Goal: Transaction & Acquisition: Purchase product/service

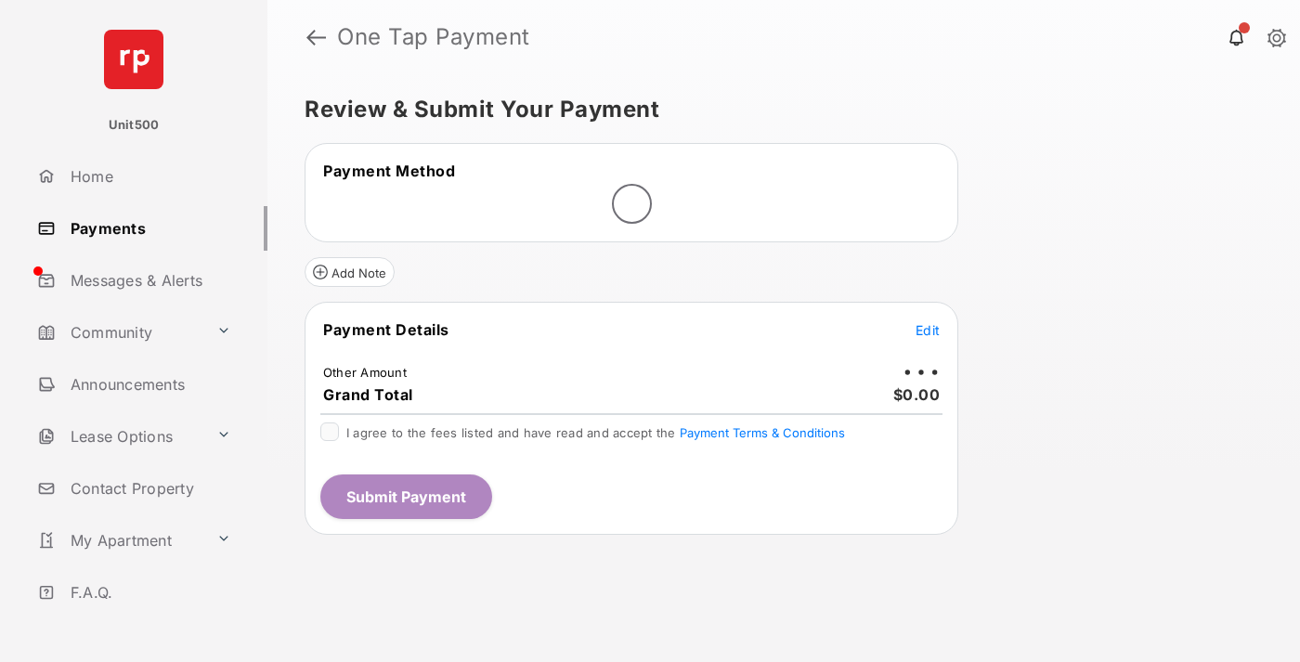
click at [927, 330] on span "Edit" at bounding box center [927, 330] width 24 height 16
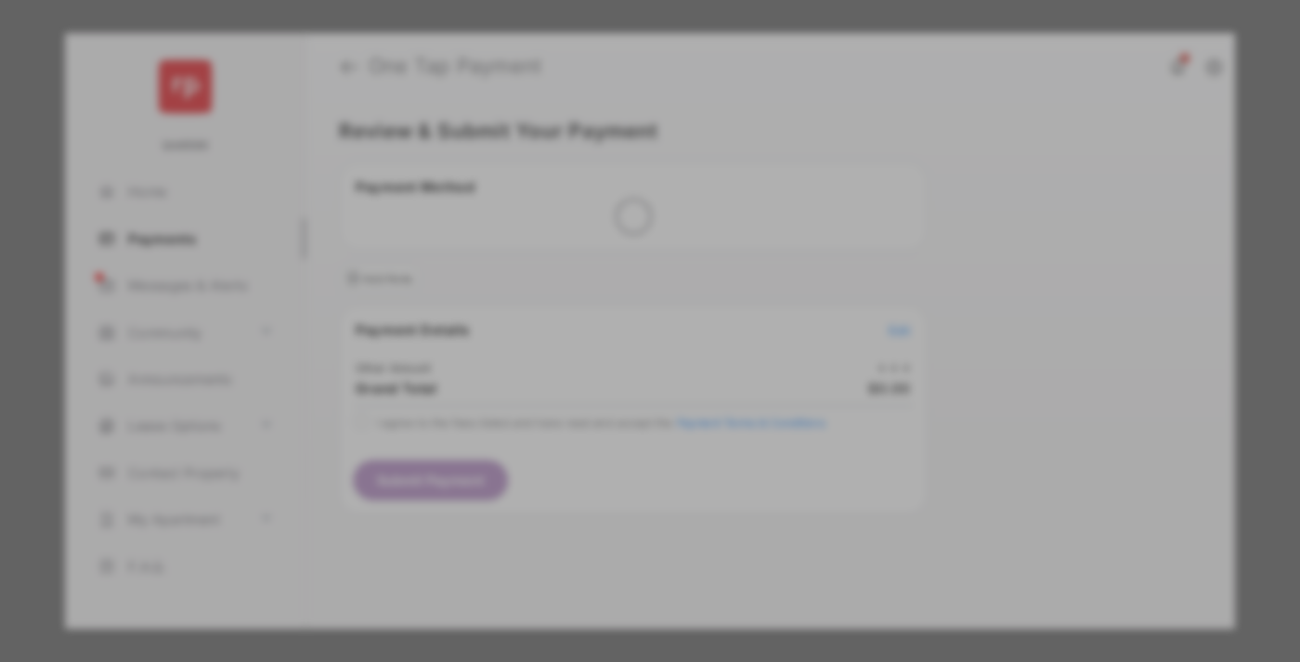
click at [615, 314] on div "Other Amount" at bounding box center [615, 314] width 301 height 32
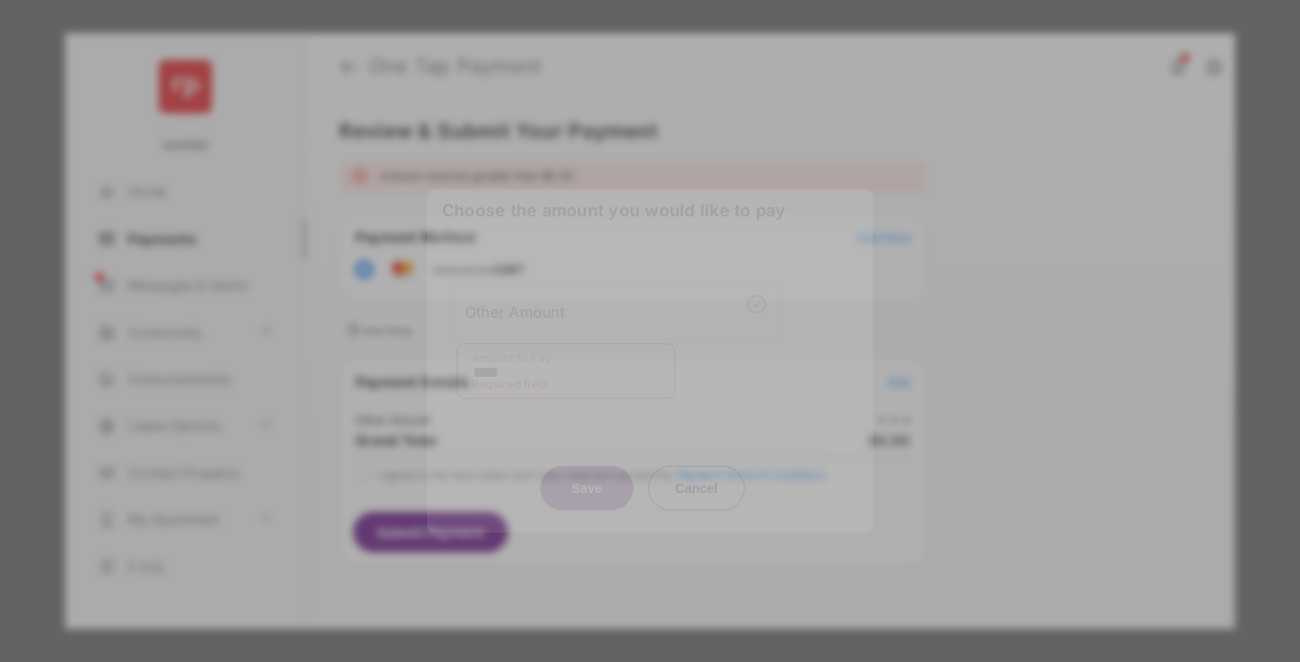
type input "****"
click at [587, 476] on button "Save" at bounding box center [586, 487] width 93 height 45
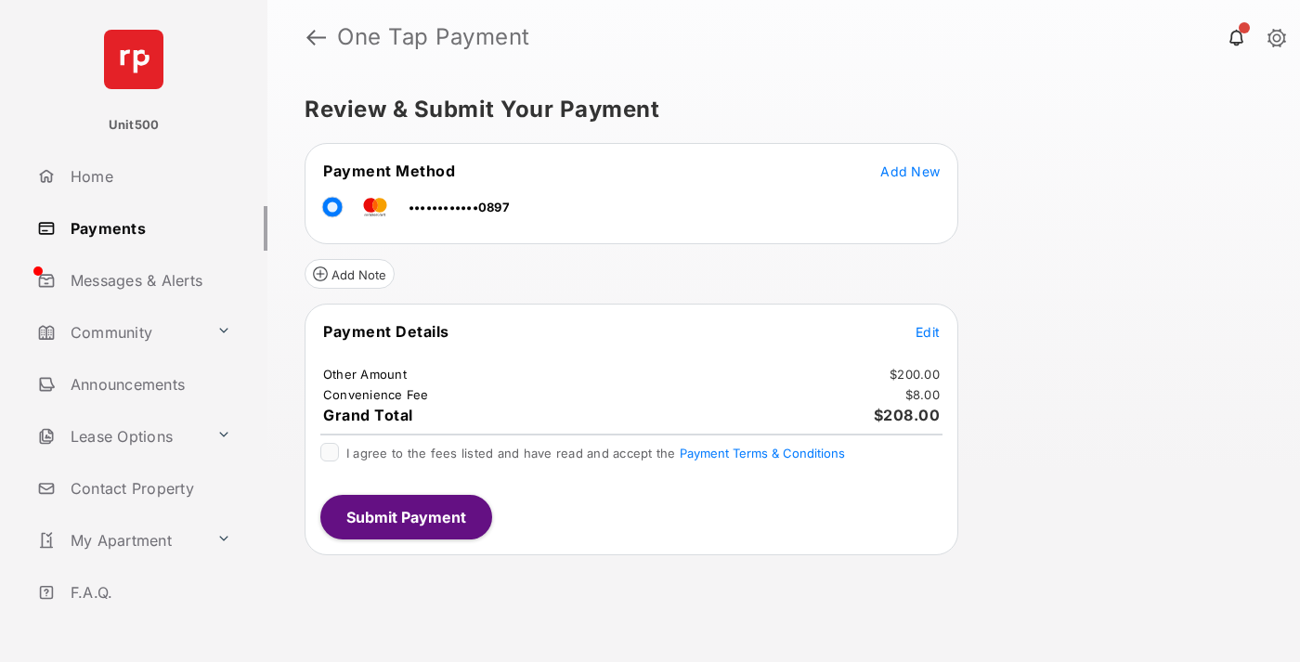
click at [927, 331] on span "Edit" at bounding box center [927, 332] width 24 height 16
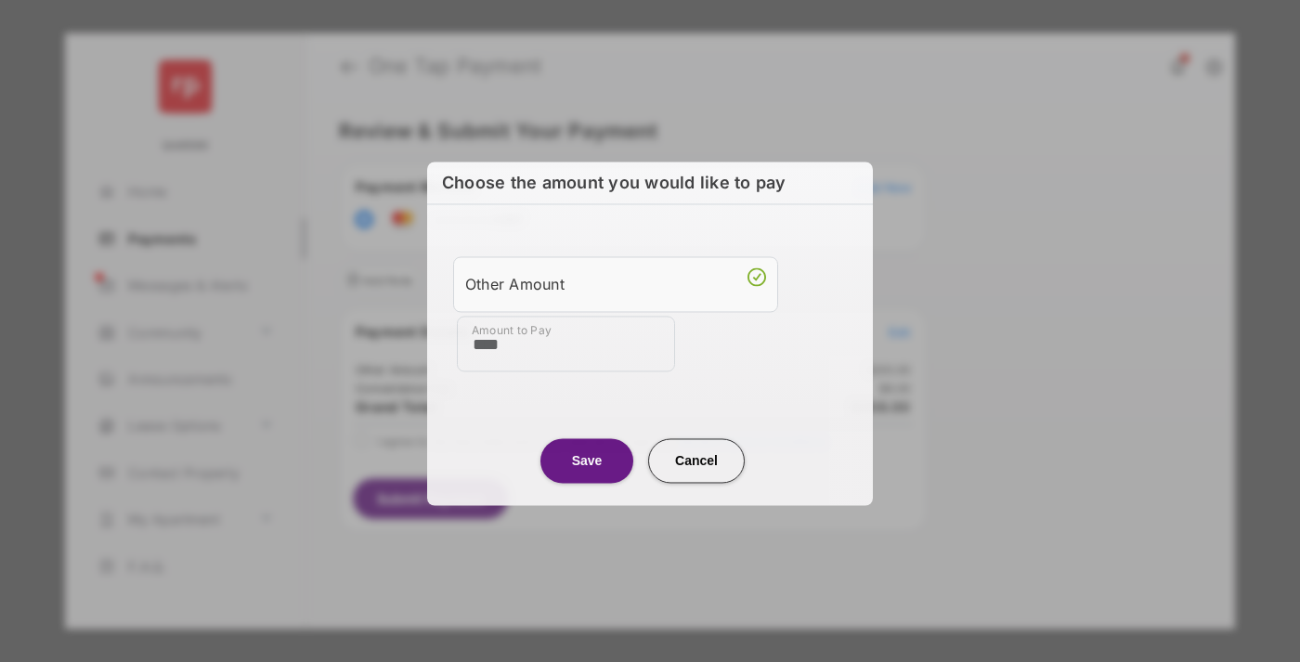
click at [587, 458] on button "Save" at bounding box center [586, 460] width 93 height 45
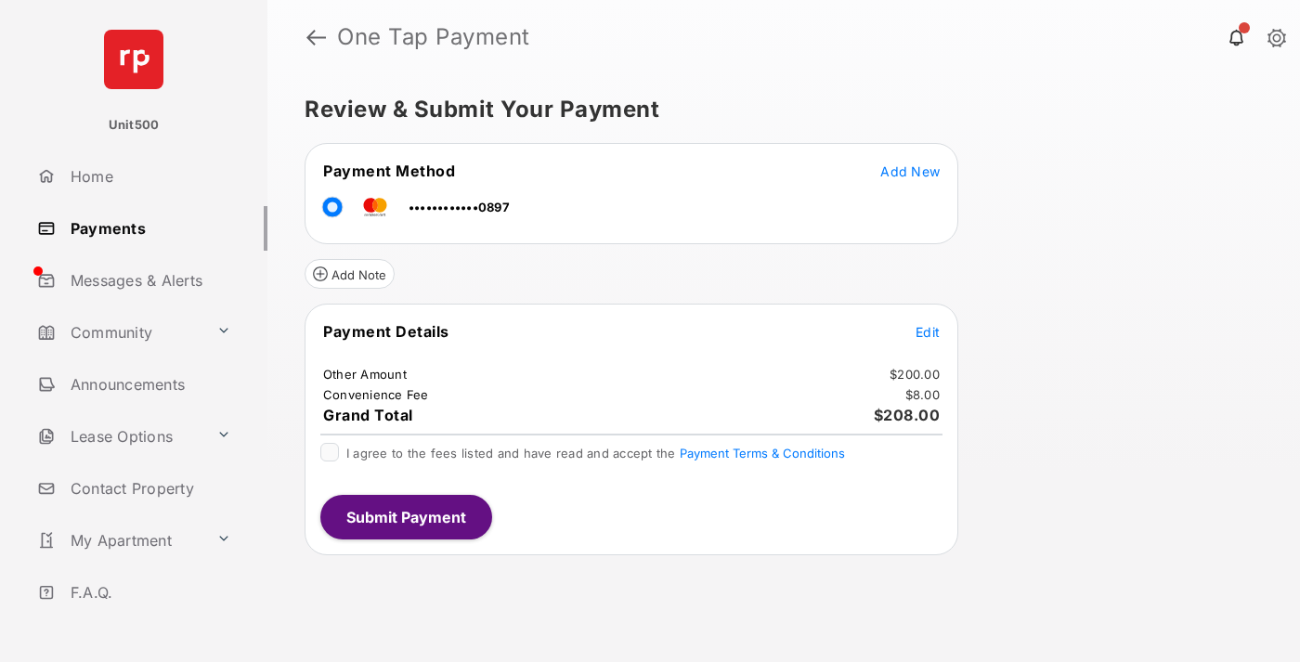
click at [405, 516] on button "Submit Payment" at bounding box center [406, 517] width 172 height 45
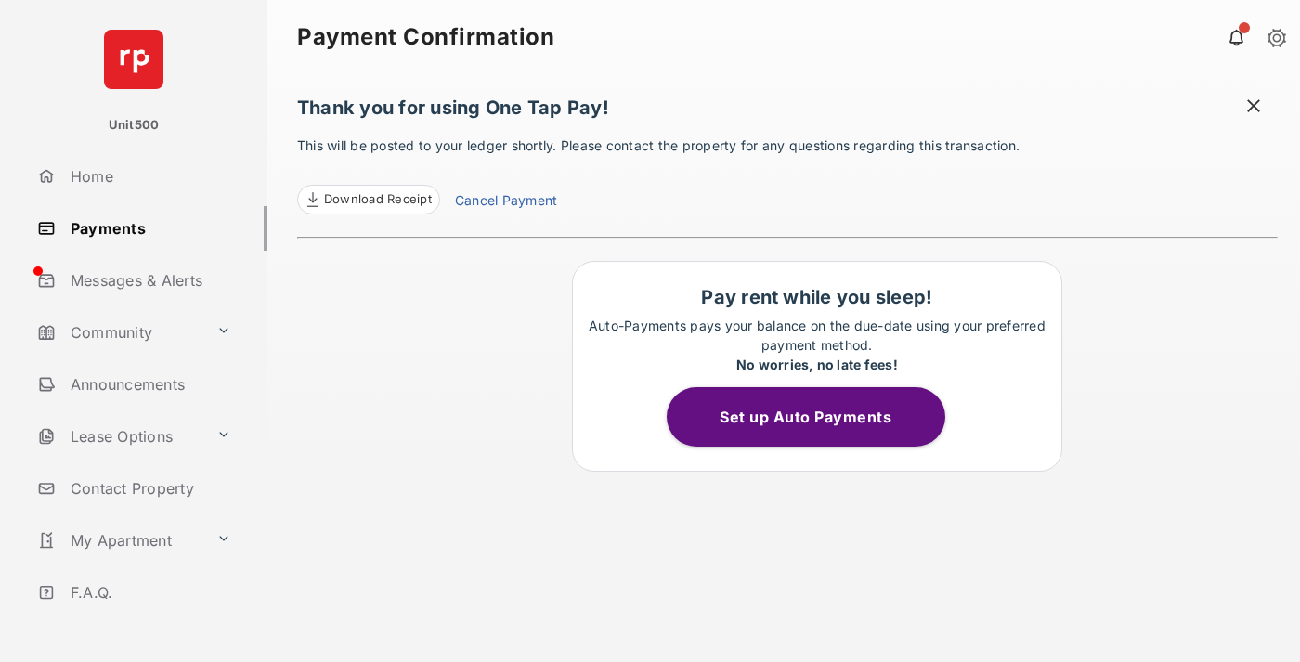
click at [1253, 108] on span at bounding box center [1253, 108] width 19 height 23
